Goal: Feedback & Contribution: Submit feedback/report problem

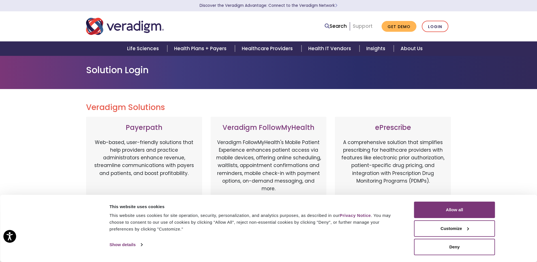
click at [367, 27] on link "Support" at bounding box center [363, 26] width 20 height 7
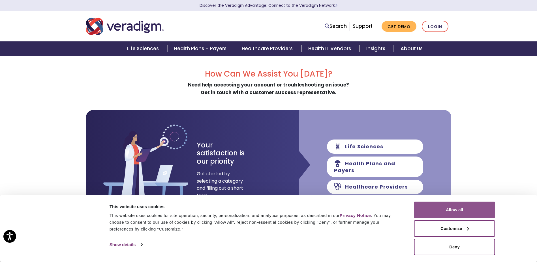
click at [444, 213] on button "Allow all" at bounding box center [454, 209] width 81 height 16
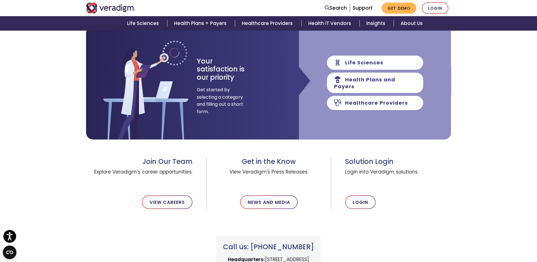
scroll to position [85, 0]
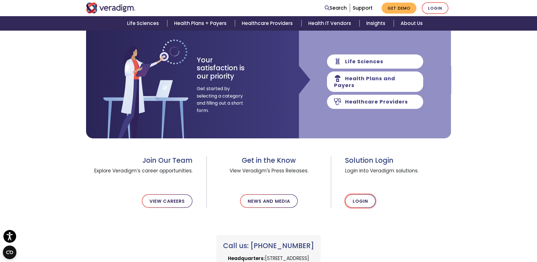
click at [360, 198] on link "Login" at bounding box center [360, 201] width 31 height 14
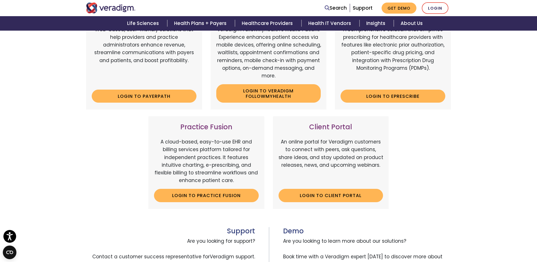
scroll to position [113, 0]
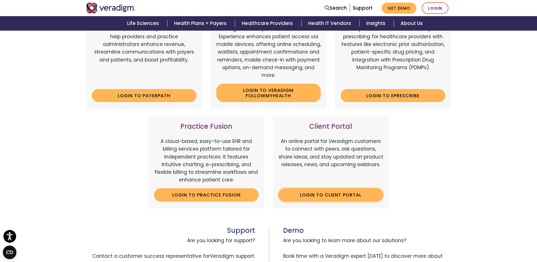
click at [319, 197] on link "Login to Client Portal" at bounding box center [331, 194] width 105 height 13
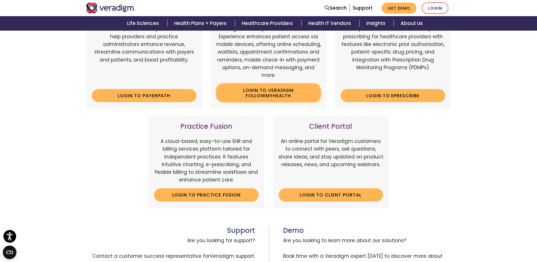
click at [268, 94] on link "Login to Veradigm FollowMyHealth" at bounding box center [268, 93] width 105 height 18
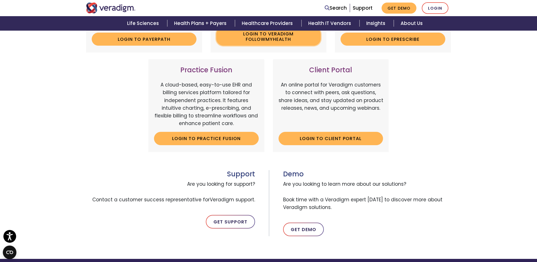
scroll to position [170, 0]
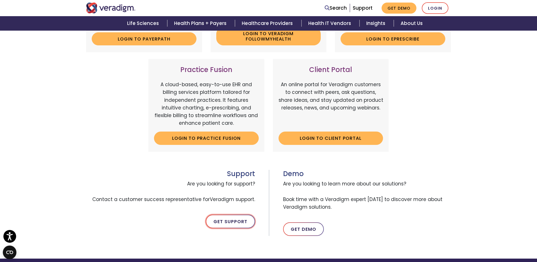
click at [241, 227] on link "Get Support" at bounding box center [230, 221] width 49 height 14
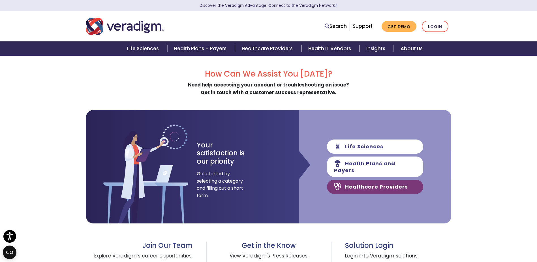
click at [352, 186] on link "Healthcare Providers" at bounding box center [375, 187] width 96 height 14
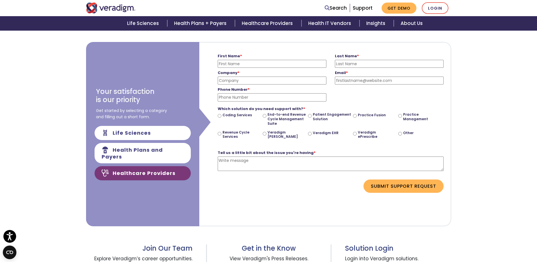
scroll to position [57, 0]
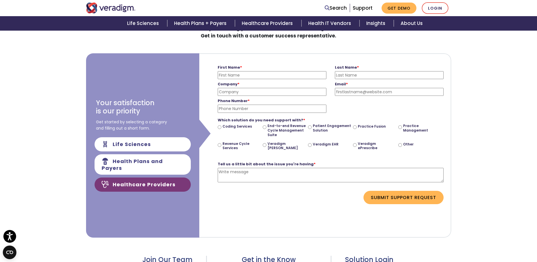
click at [263, 73] on input "First Name *" at bounding box center [272, 75] width 109 height 8
type input "Christopher"
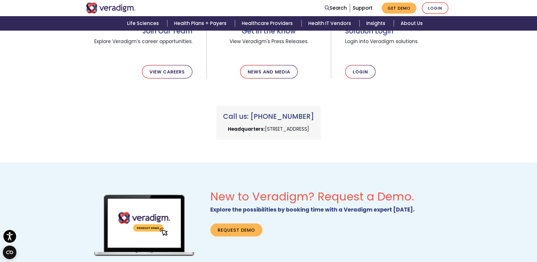
scroll to position [312, 0]
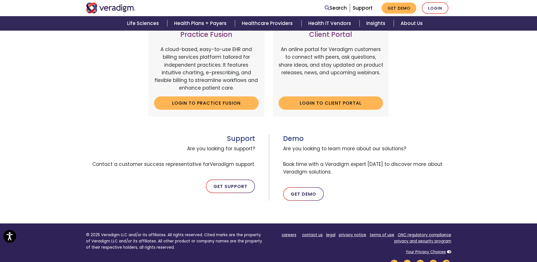
scroll to position [227, 0]
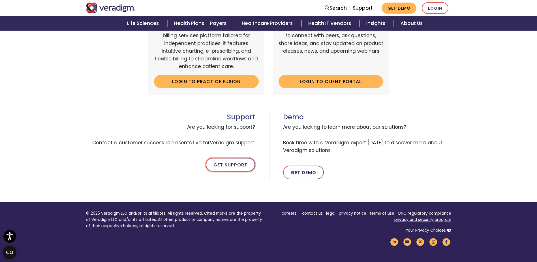
click at [244, 164] on link "Get Support" at bounding box center [230, 165] width 49 height 14
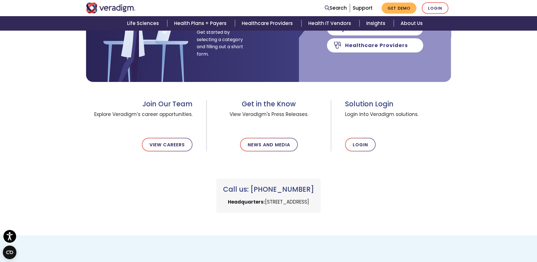
scroll to position [142, 0]
click at [37, 165] on div "How Can We Assist You [DATE]? Need help accessing your account or troubleshooti…" at bounding box center [268, 74] width 537 height 321
